Goal: Task Accomplishment & Management: Manage account settings

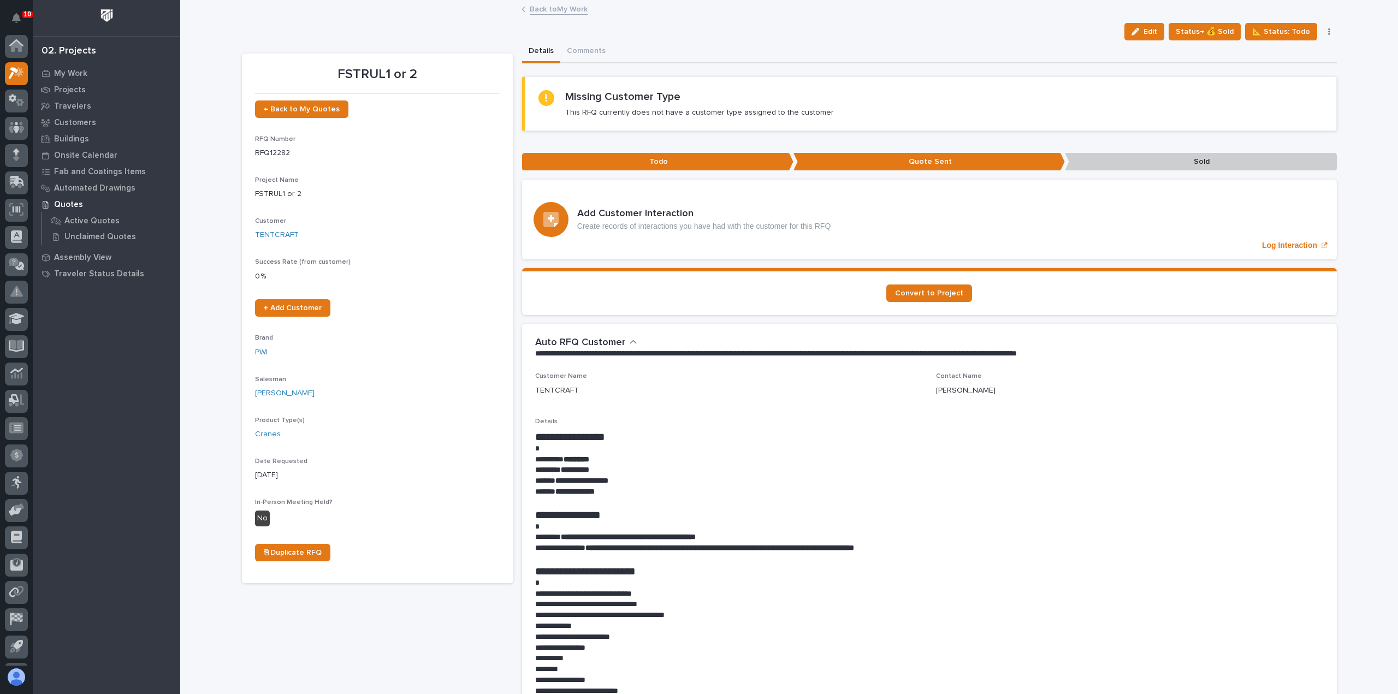
scroll to position [24, 0]
click at [564, 9] on link "Back to My Work" at bounding box center [559, 8] width 58 height 13
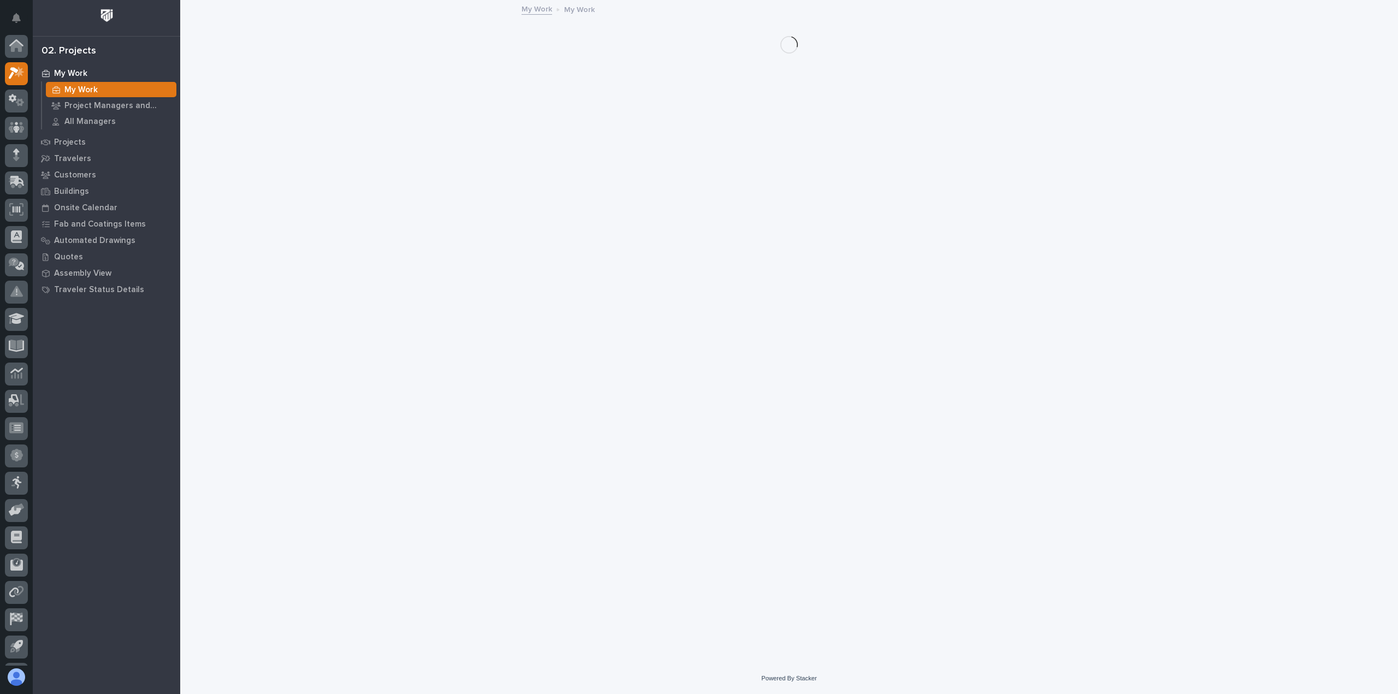
scroll to position [24, 0]
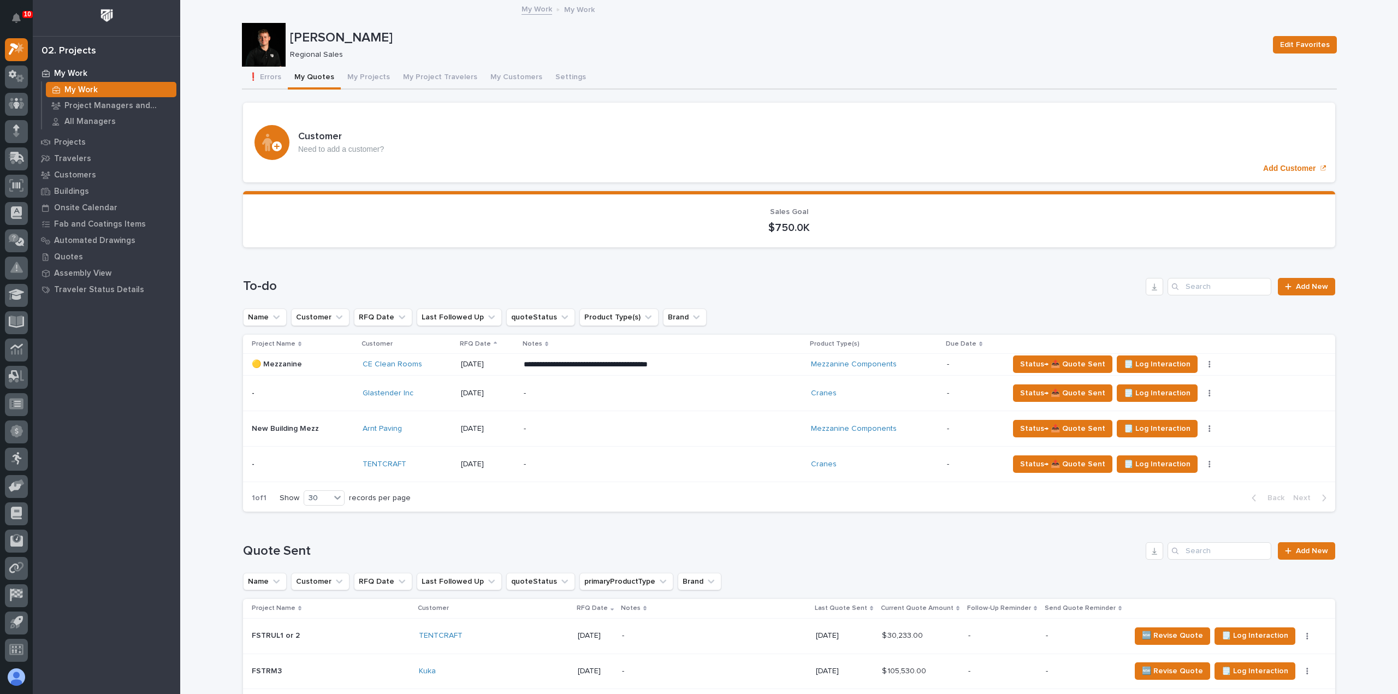
click at [715, 460] on p "-" at bounding box center [619, 464] width 191 height 9
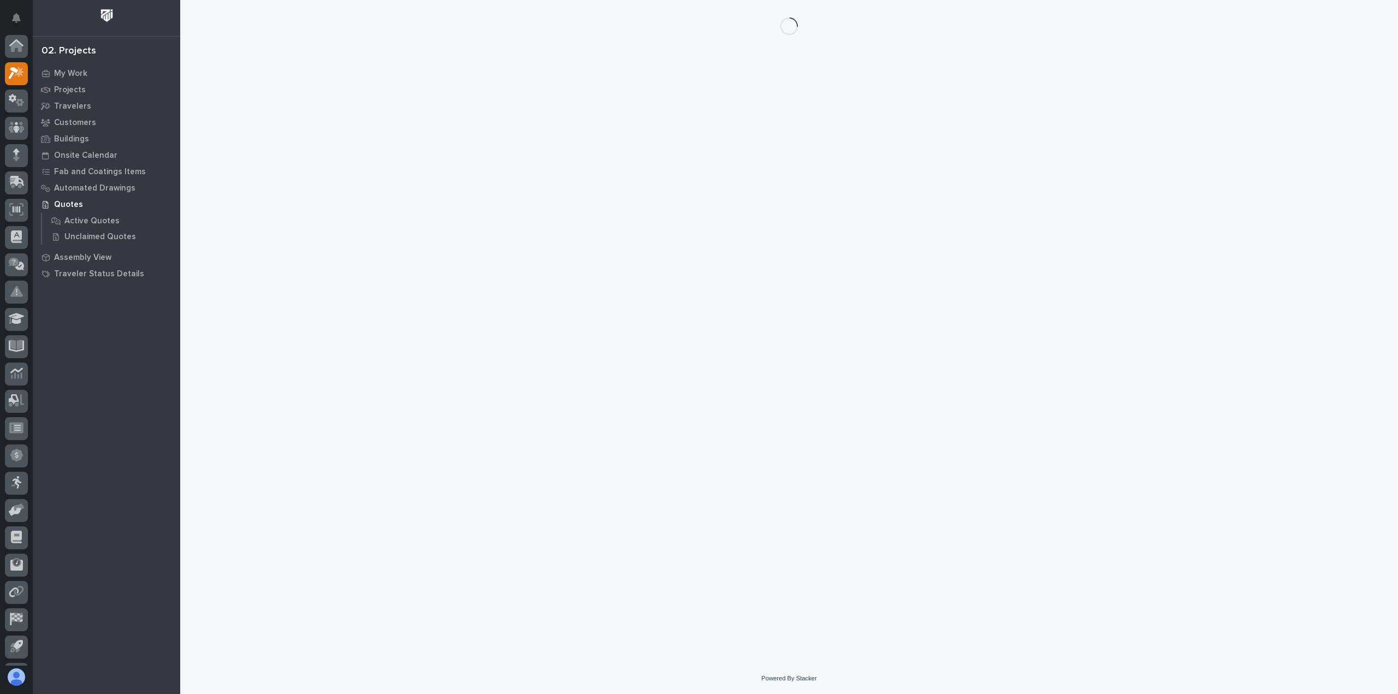
scroll to position [24, 0]
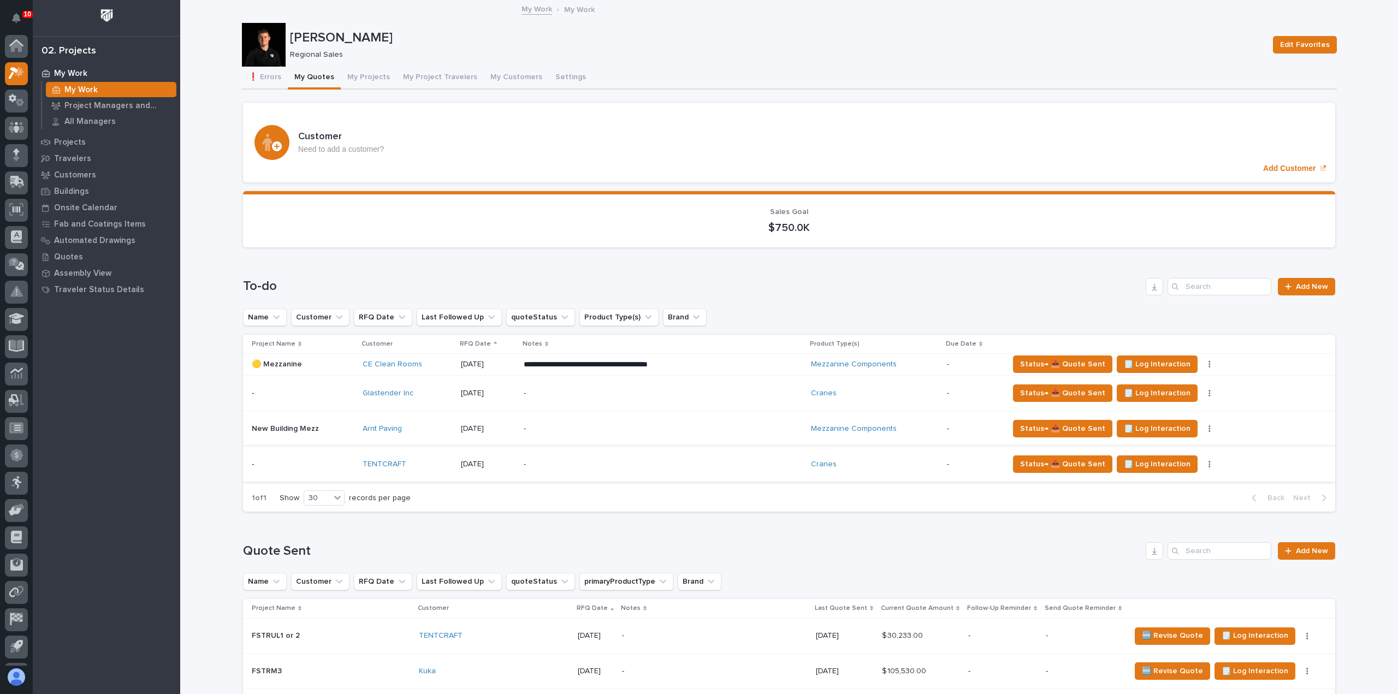
scroll to position [24, 0]
click at [1202, 464] on button "button" at bounding box center [1209, 464] width 15 height 8
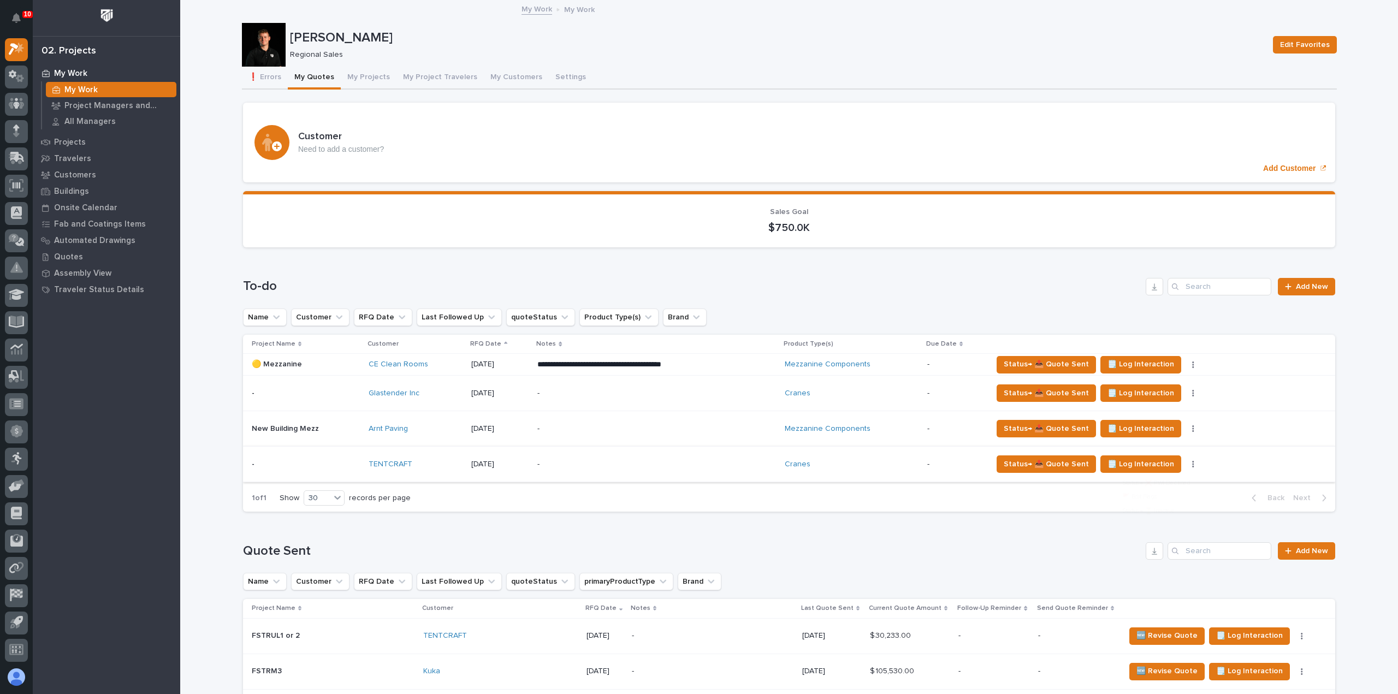
click at [1190, 464] on button "button" at bounding box center [1192, 464] width 15 height 8
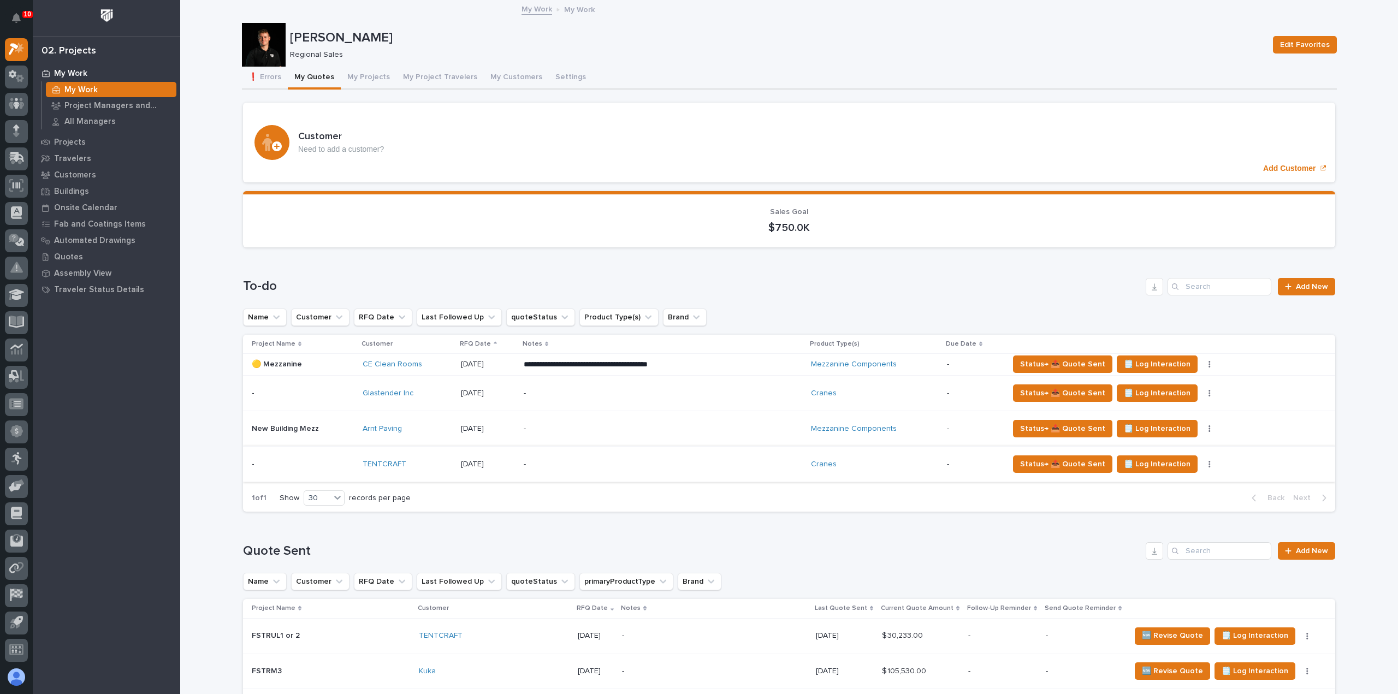
click at [1202, 464] on button "button" at bounding box center [1209, 464] width 15 height 8
click at [1174, 519] on button "Status→ ⏳ Inactive" at bounding box center [1145, 520] width 99 height 17
